Goal: Learn about a topic

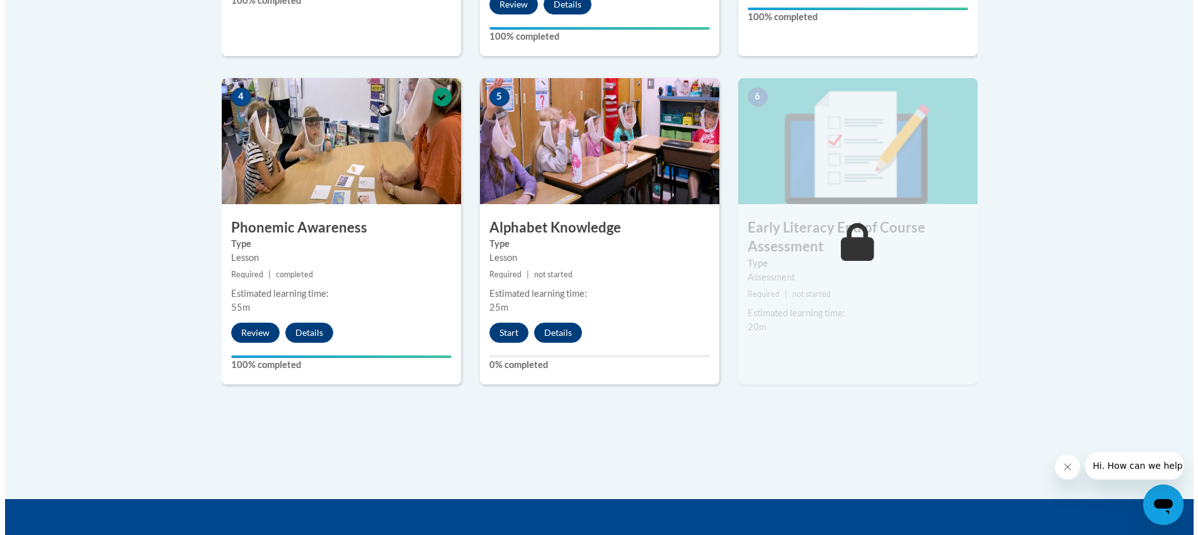
scroll to position [756, 0]
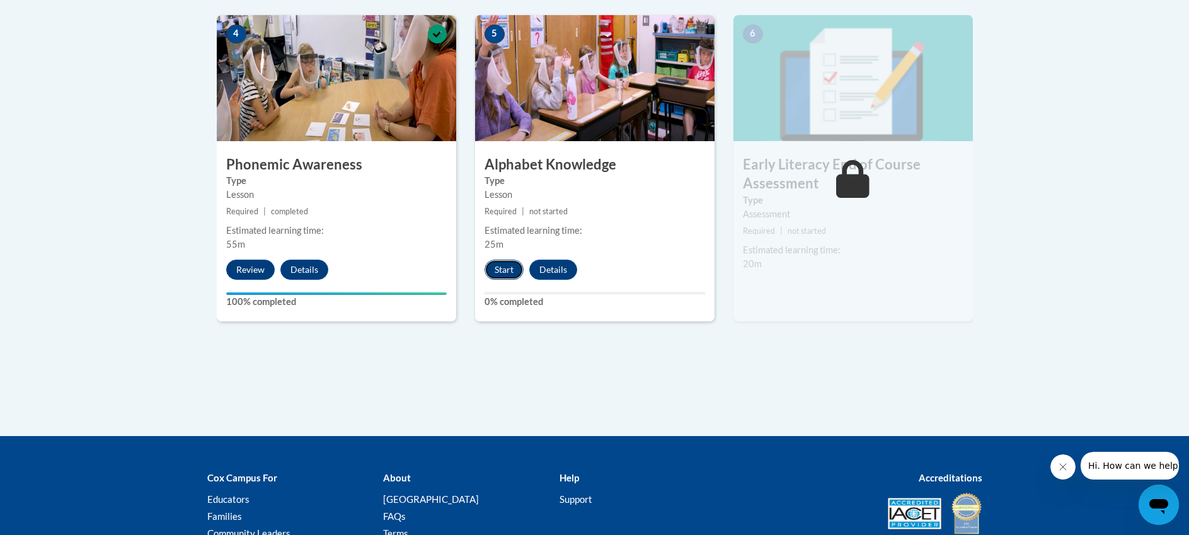
click at [501, 266] on button "Start" at bounding box center [503, 270] width 39 height 20
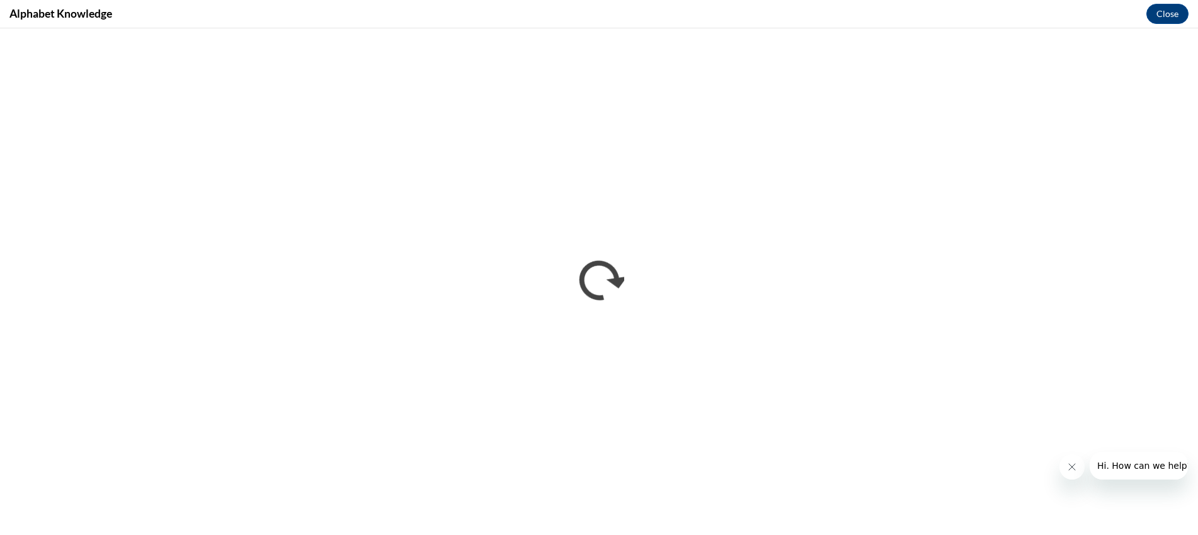
scroll to position [0, 0]
